Goal: Task Accomplishment & Management: Use online tool/utility

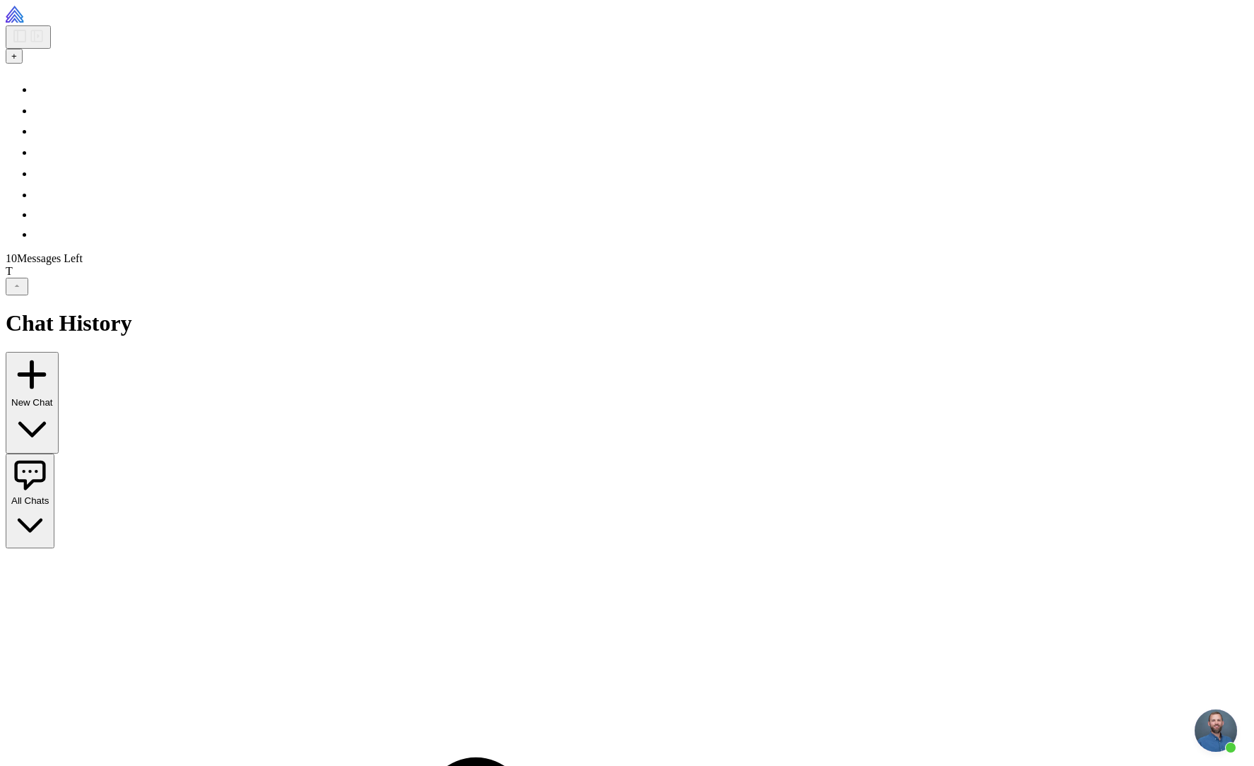
click at [34, 156] on icon at bounding box center [43, 147] width 18 height 18
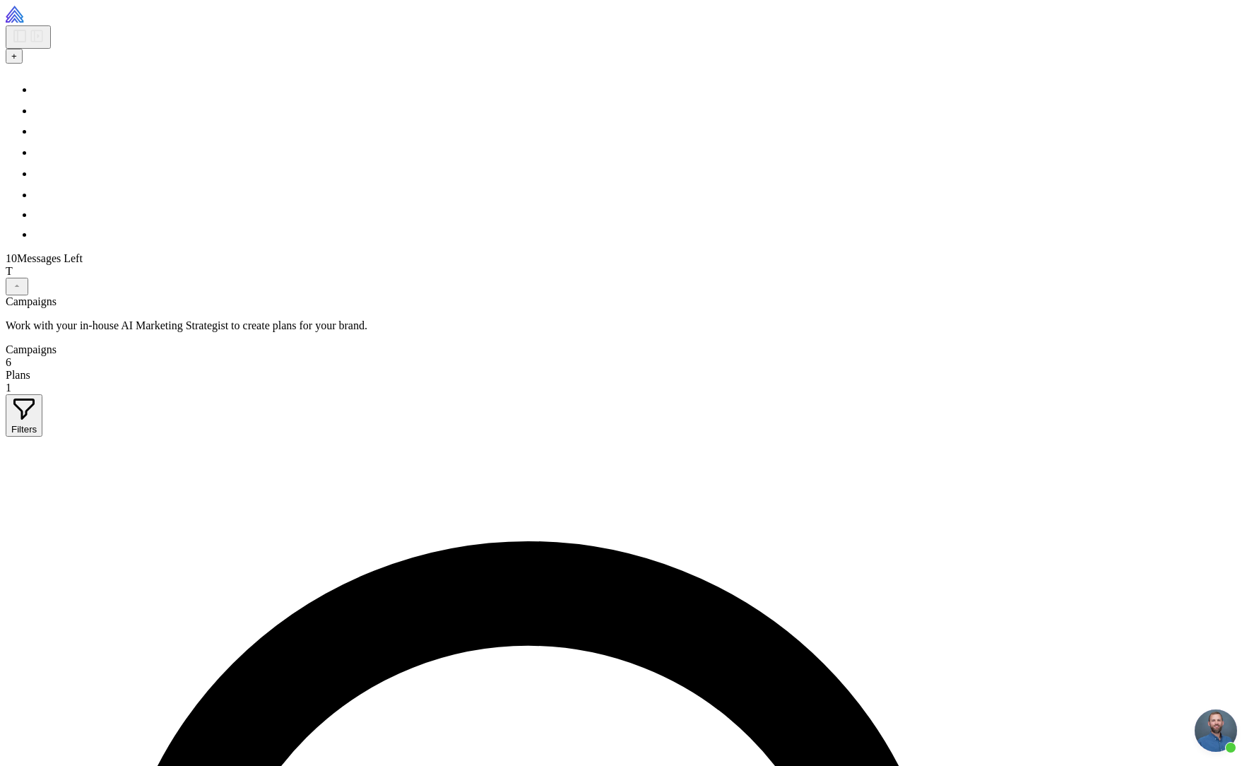
click at [34, 177] on icon at bounding box center [43, 168] width 18 height 18
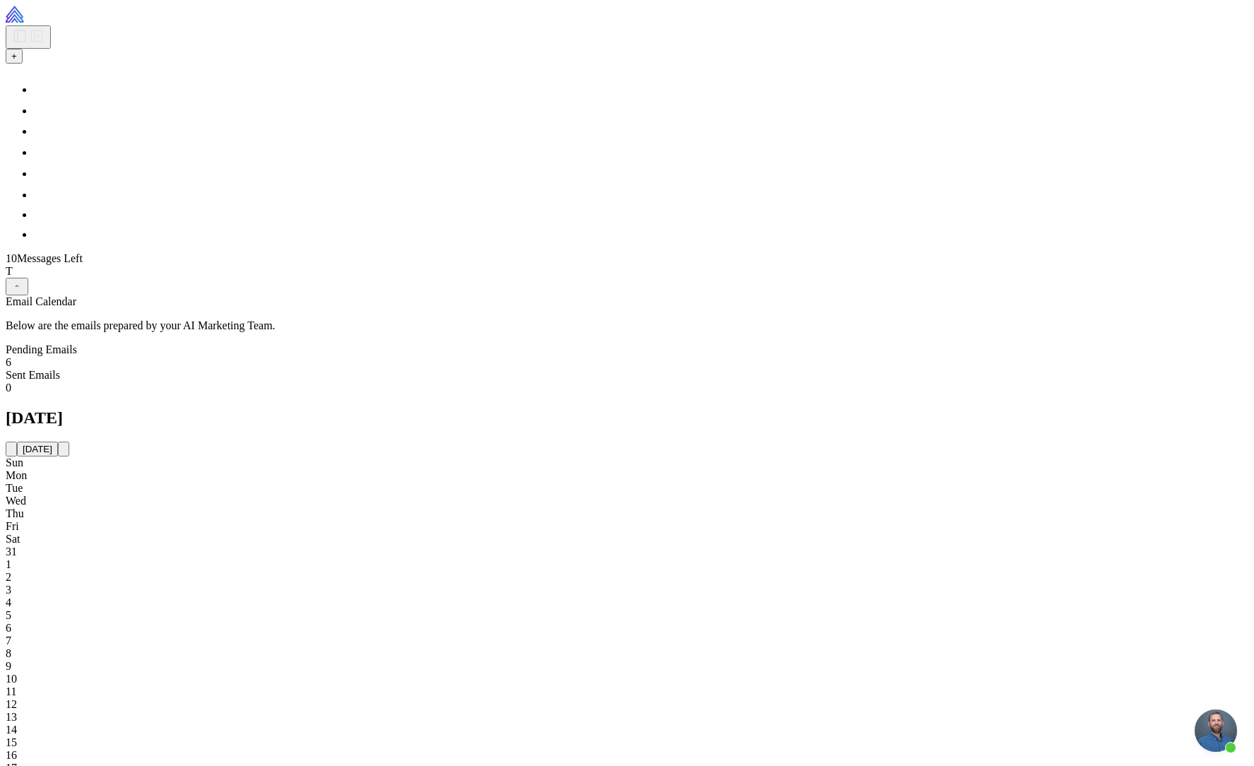
click at [35, 195] on icon at bounding box center [43, 189] width 17 height 12
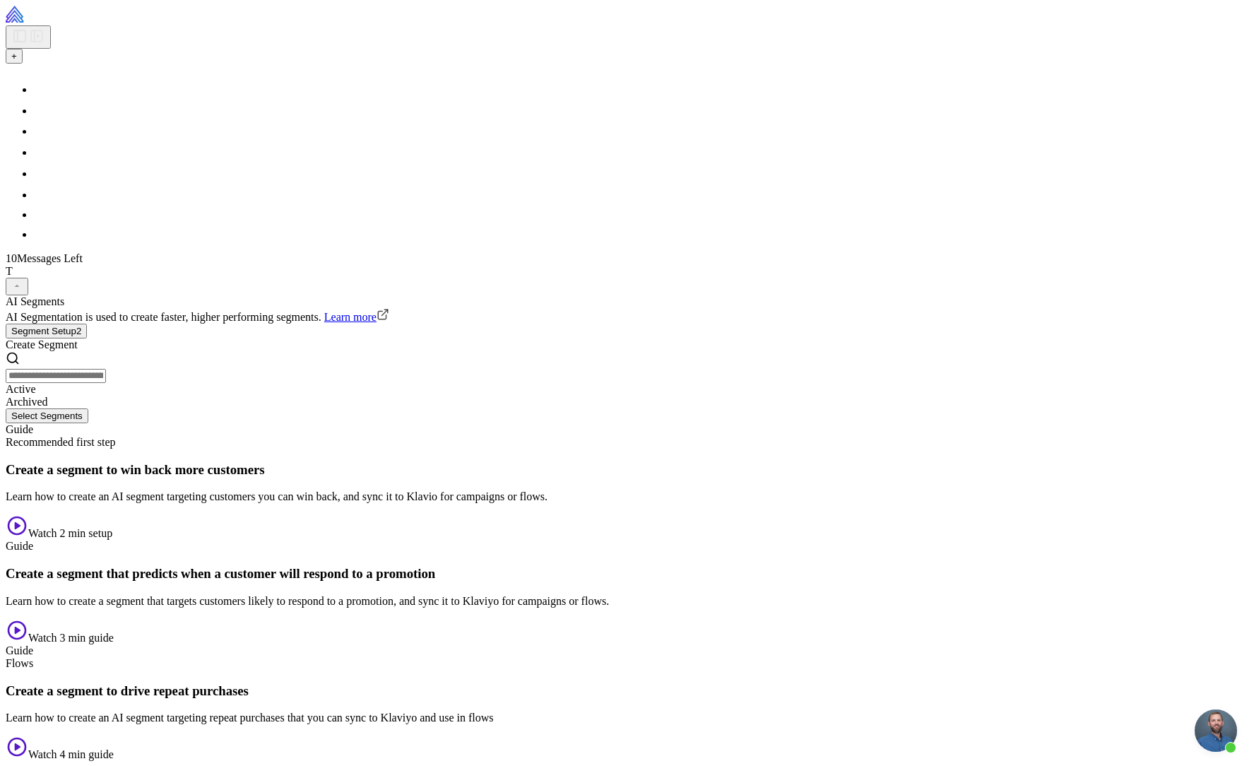
click at [78, 338] on span "Create Segment" at bounding box center [42, 344] width 72 height 12
drag, startPoint x: 733, startPoint y: 274, endPoint x: 782, endPoint y: 272, distance: 48.8
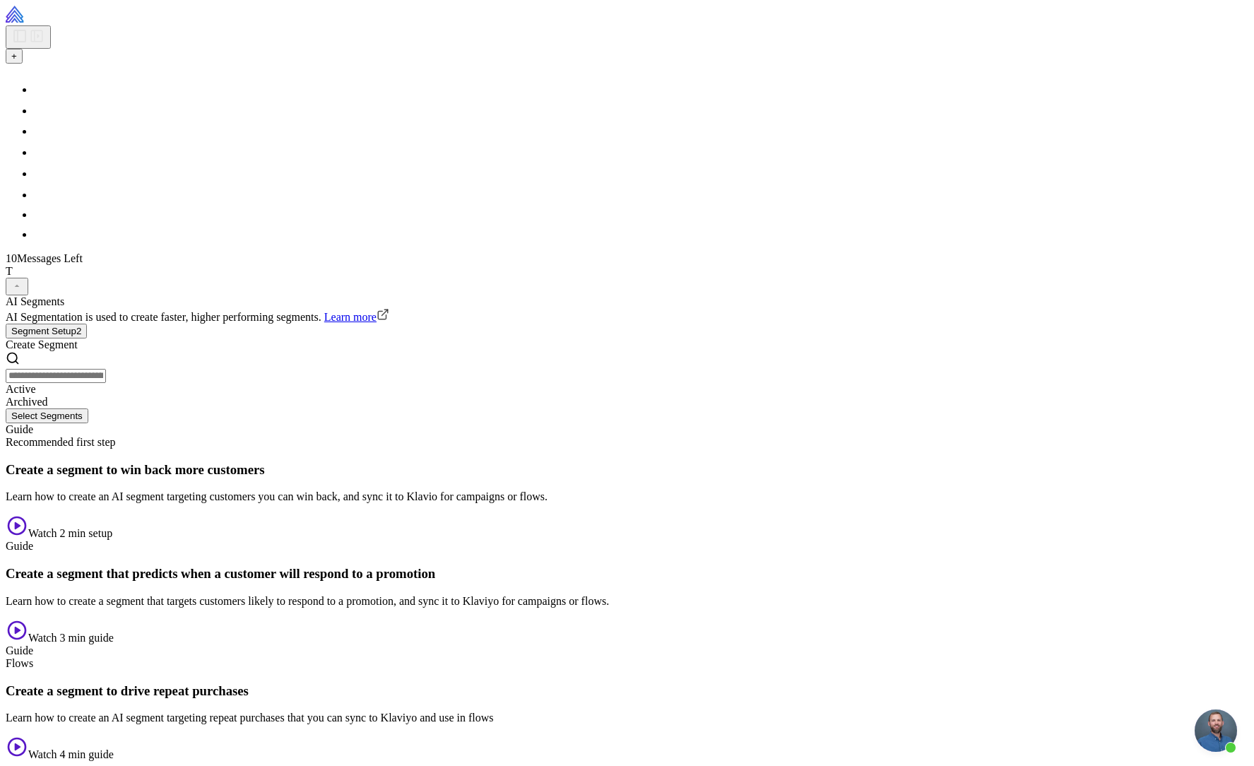
scroll to position [176, 0]
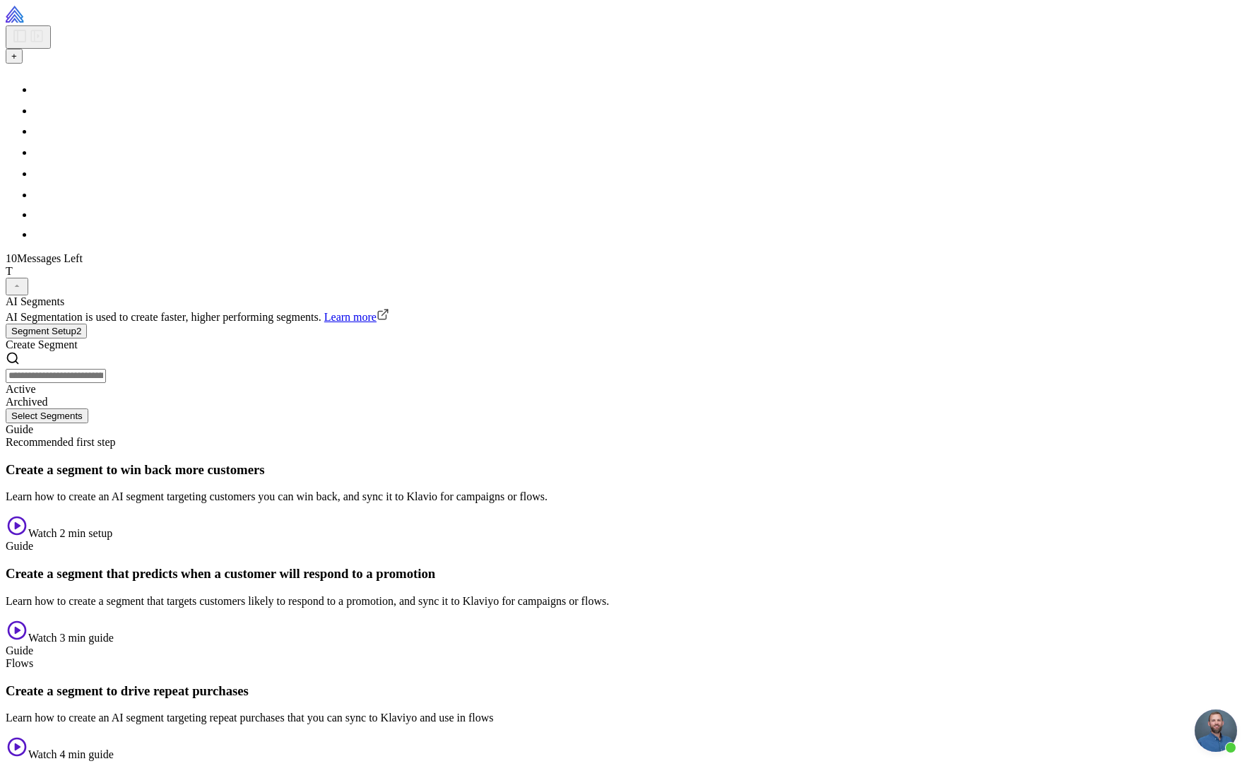
drag, startPoint x: 1065, startPoint y: 304, endPoint x: 1052, endPoint y: 300, distance: 13.2
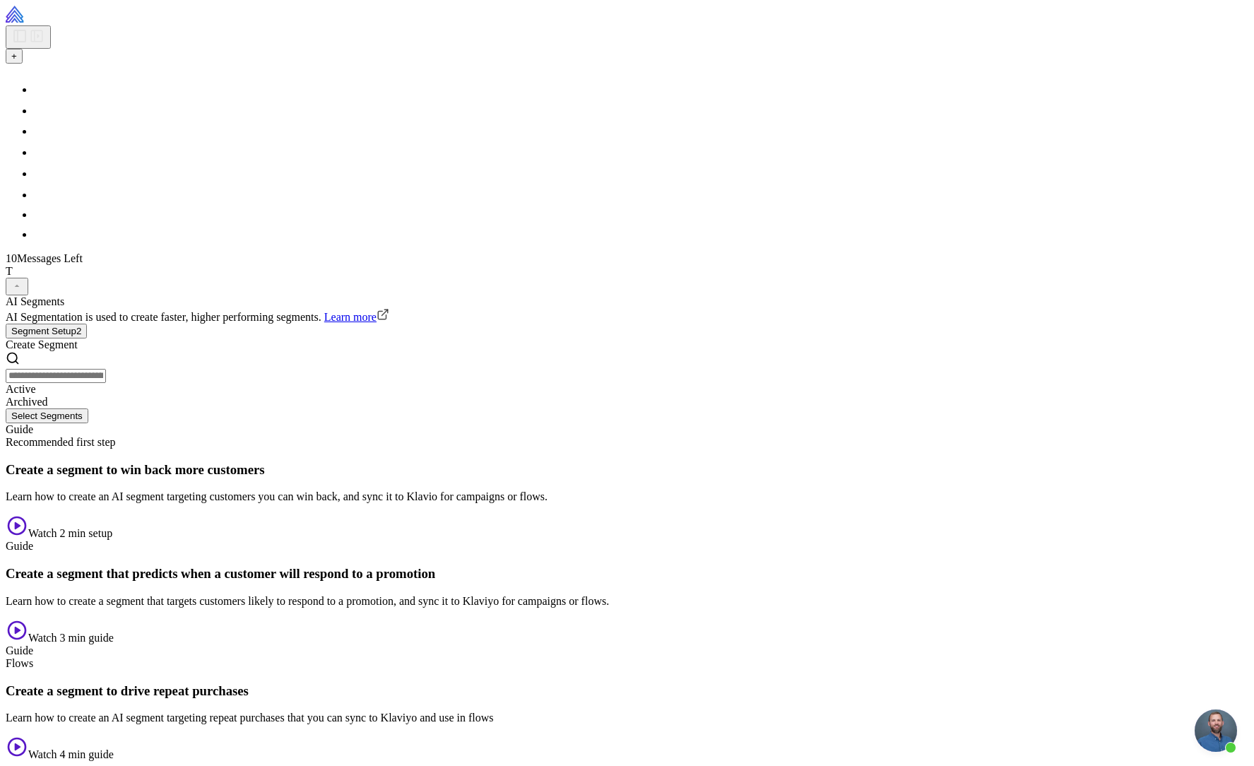
scroll to position [165, 0]
